Goal: Task Accomplishment & Management: Manage account settings

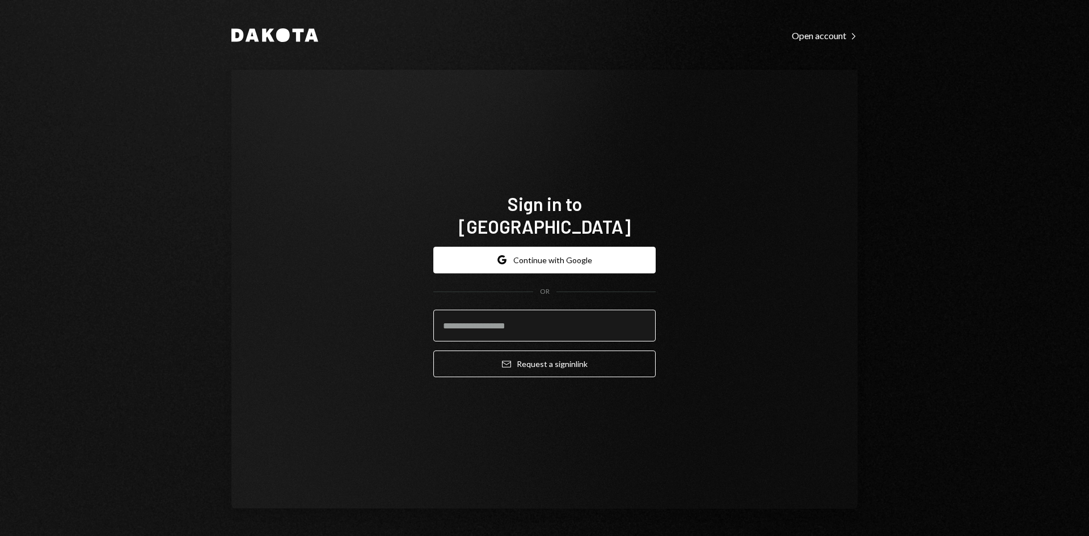
click at [523, 318] on input "email" at bounding box center [544, 326] width 222 height 32
type input "**********"
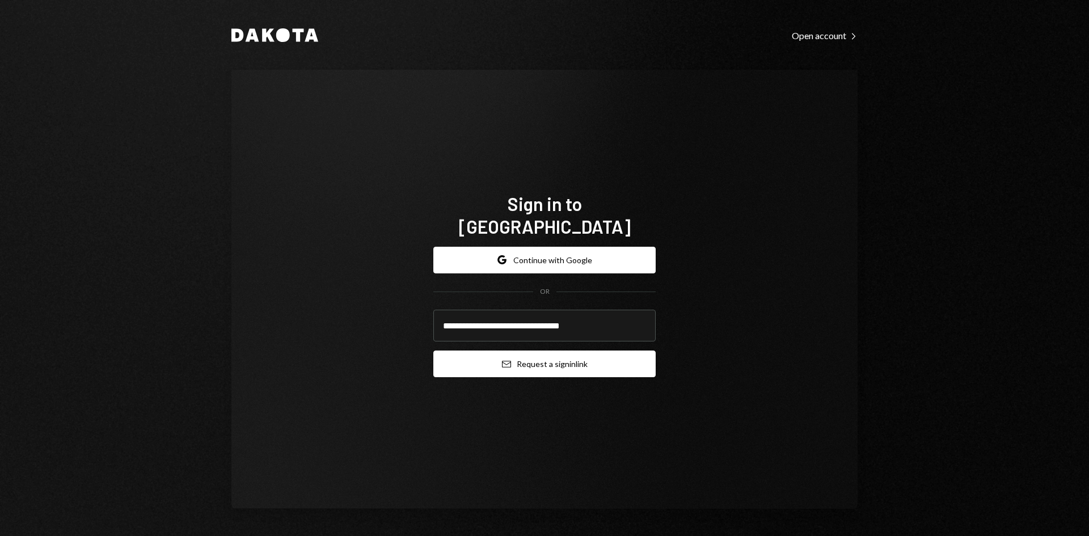
click at [531, 353] on button "Email Request a sign in link" at bounding box center [544, 364] width 222 height 27
